Goal: Transaction & Acquisition: Book appointment/travel/reservation

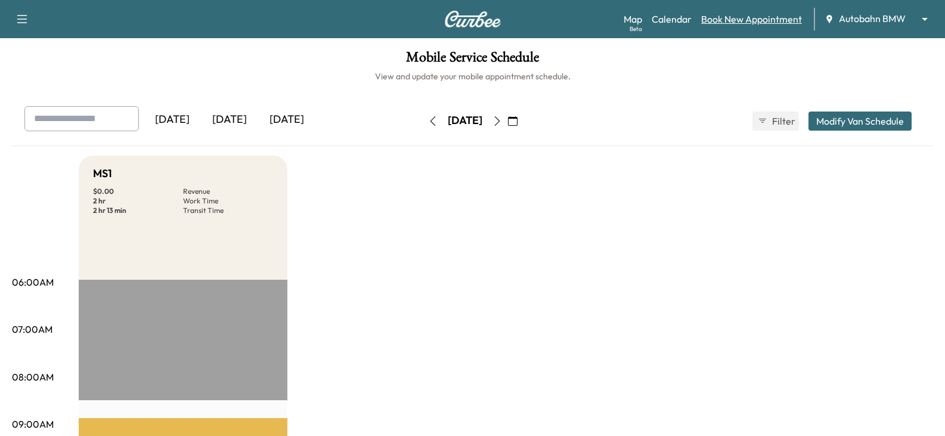
click at [728, 16] on link "Book New Appointment" at bounding box center [751, 19] width 101 height 14
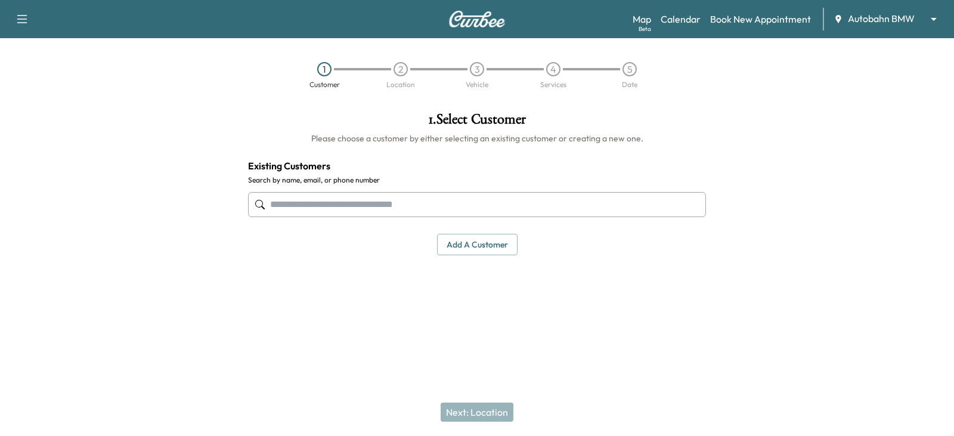
click at [302, 208] on input "text" at bounding box center [477, 204] width 458 height 25
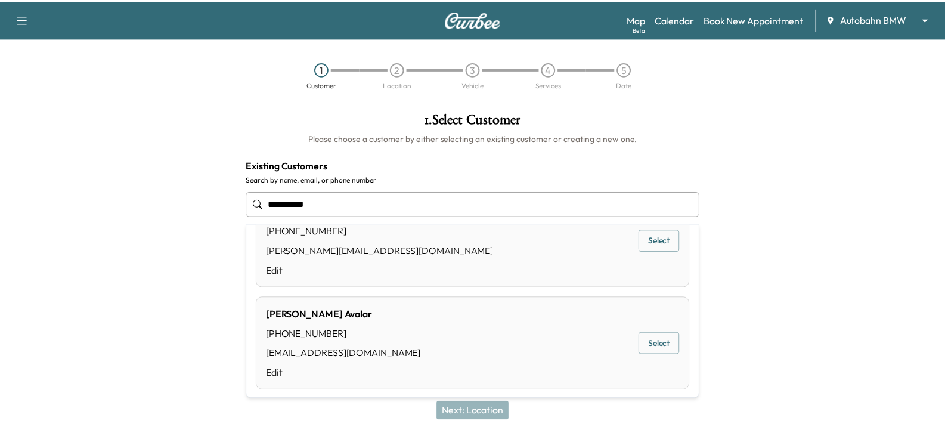
scroll to position [140, 0]
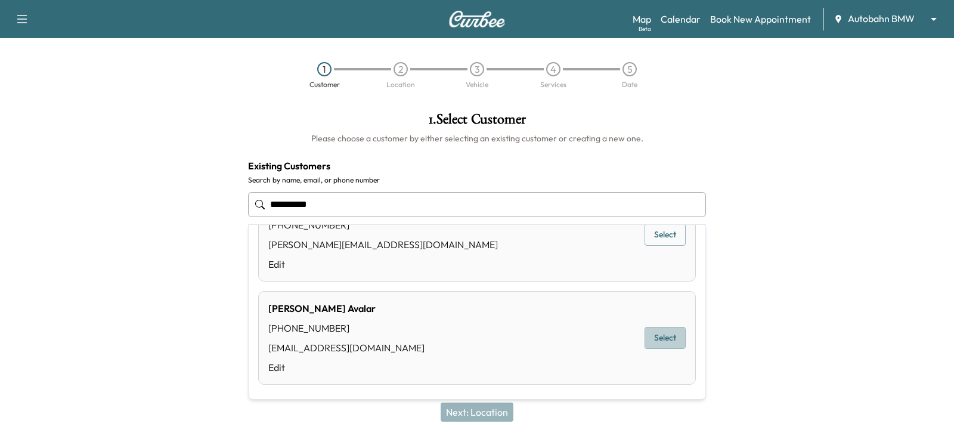
click at [652, 336] on button "Select" at bounding box center [665, 338] width 41 height 22
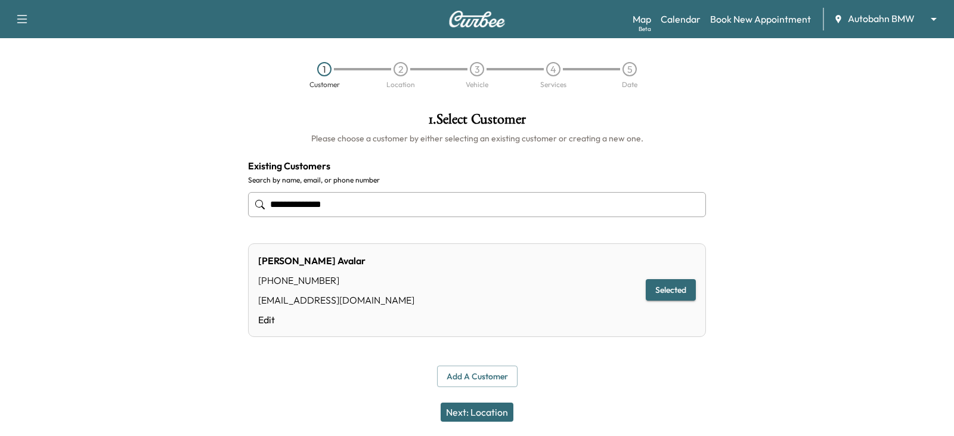
type input "**********"
click at [662, 292] on button "Selected" at bounding box center [671, 290] width 50 height 22
click at [473, 420] on button "Next: Location" at bounding box center [477, 412] width 73 height 19
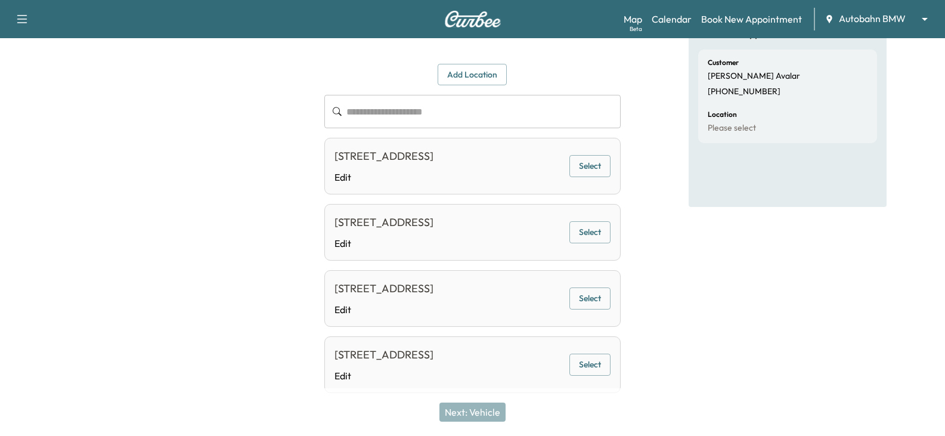
scroll to position [119, 0]
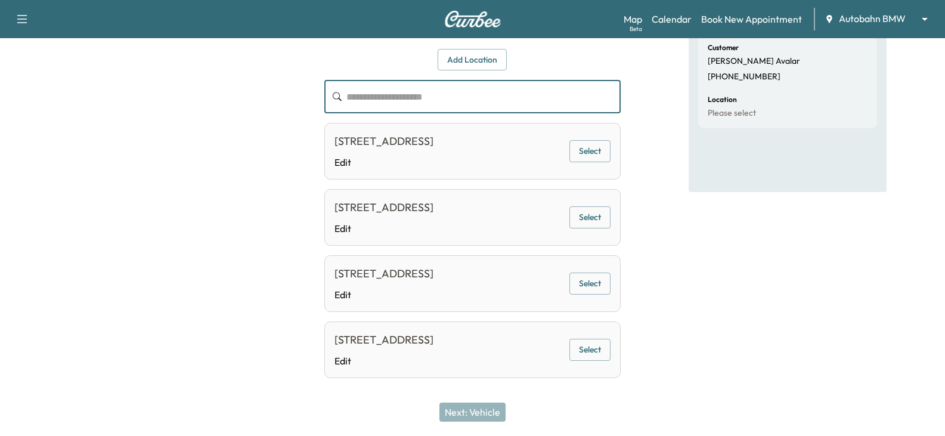
click at [377, 94] on input "text" at bounding box center [483, 96] width 274 height 33
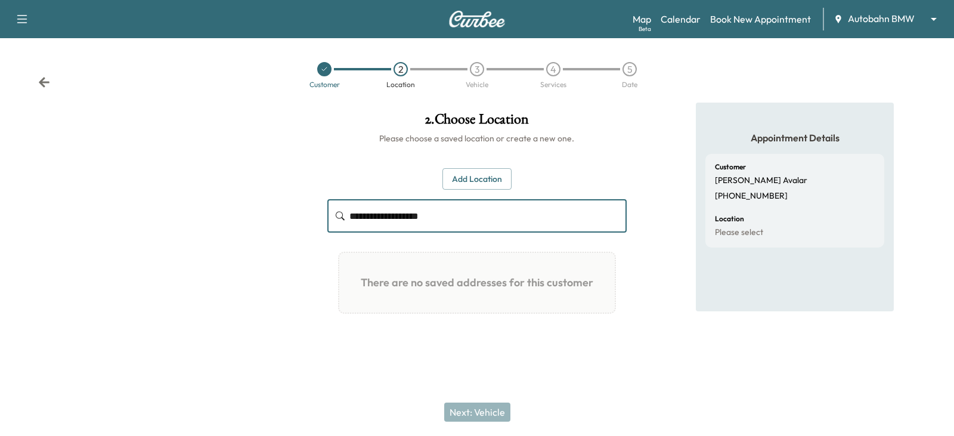
type input "**********"
click at [486, 183] on button "Add Location" at bounding box center [476, 179] width 69 height 22
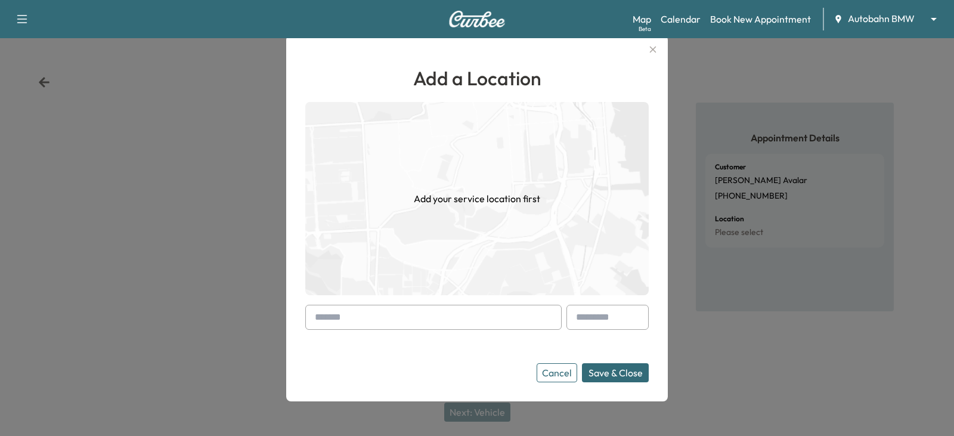
click at [367, 320] on input "text" at bounding box center [433, 317] width 256 height 25
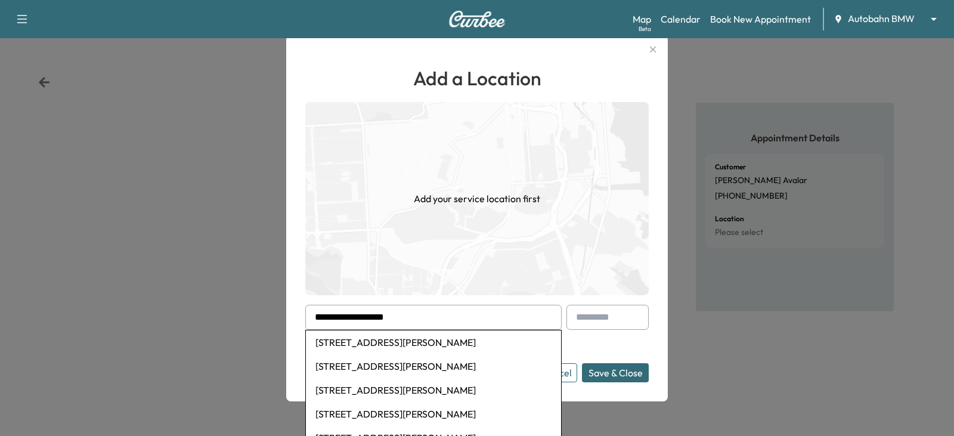
click at [414, 345] on li "[STREET_ADDRESS][PERSON_NAME]" at bounding box center [433, 342] width 255 height 24
type input "**********"
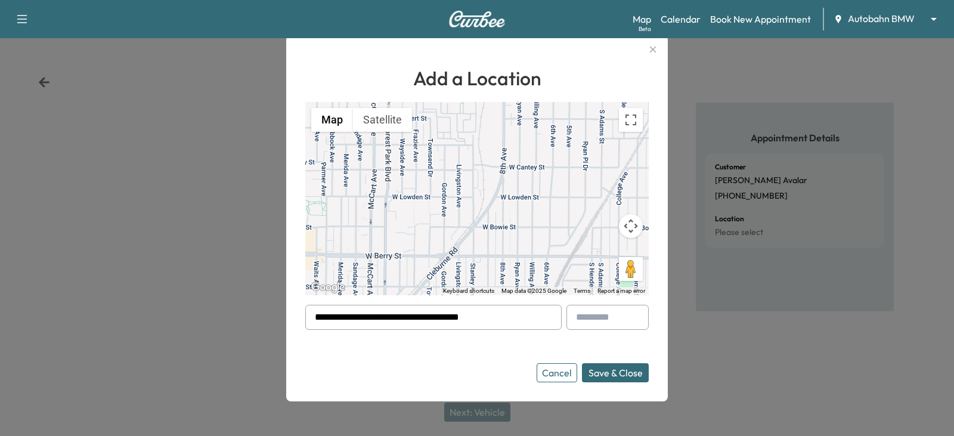
click at [602, 376] on button "Save & Close" at bounding box center [615, 372] width 67 height 19
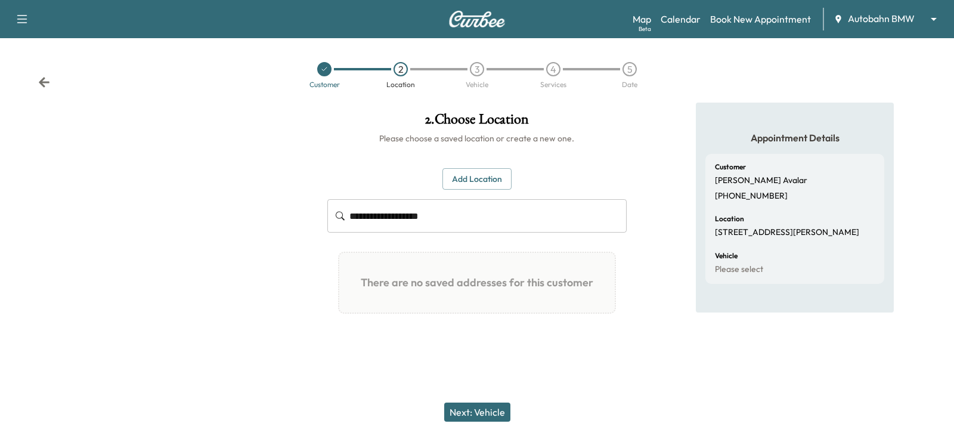
click at [467, 412] on button "Next: Vehicle" at bounding box center [477, 412] width 66 height 19
